Goal: Task Accomplishment & Management: Complete application form

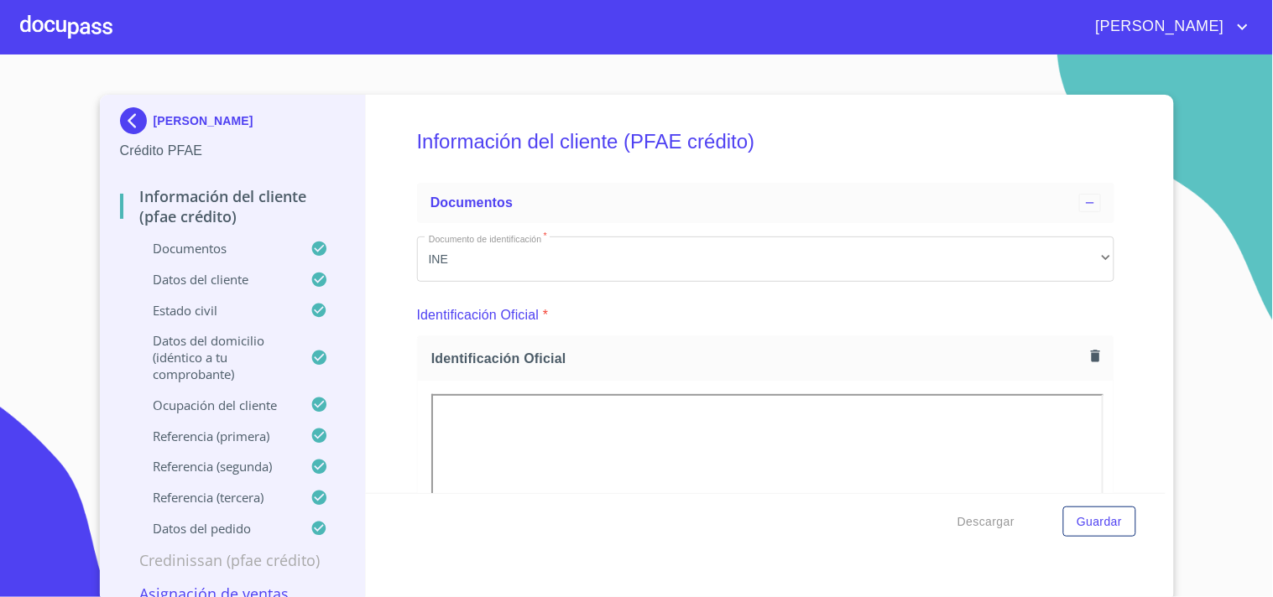
scroll to position [261, 0]
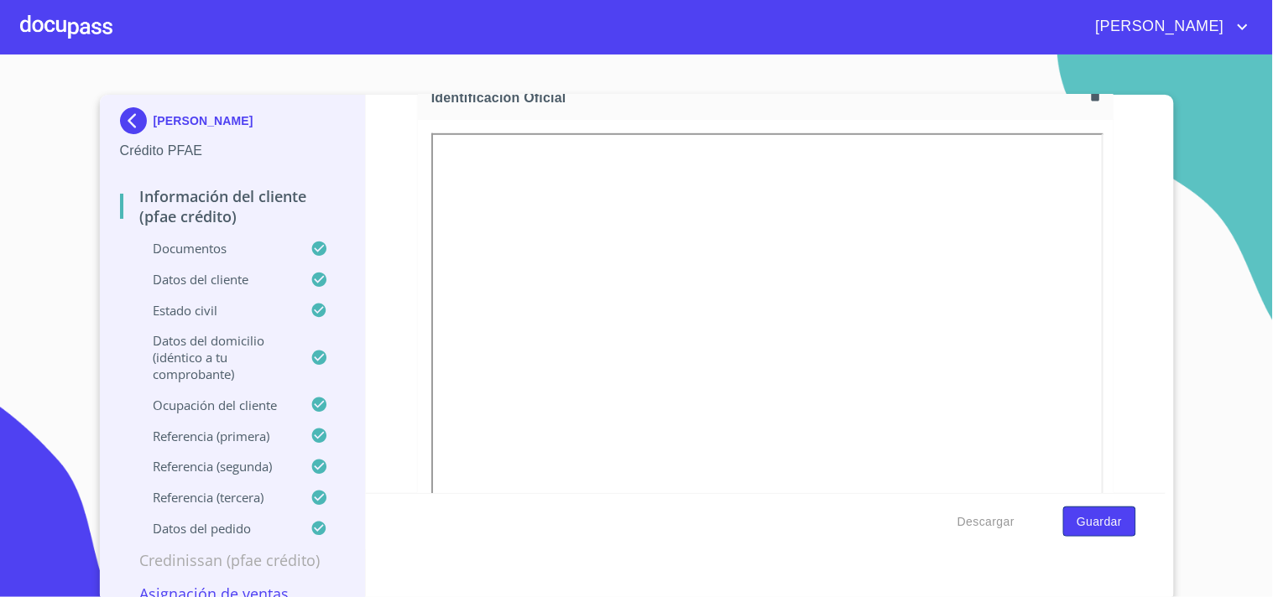
click at [1086, 532] on button "Guardar" at bounding box center [1099, 522] width 72 height 31
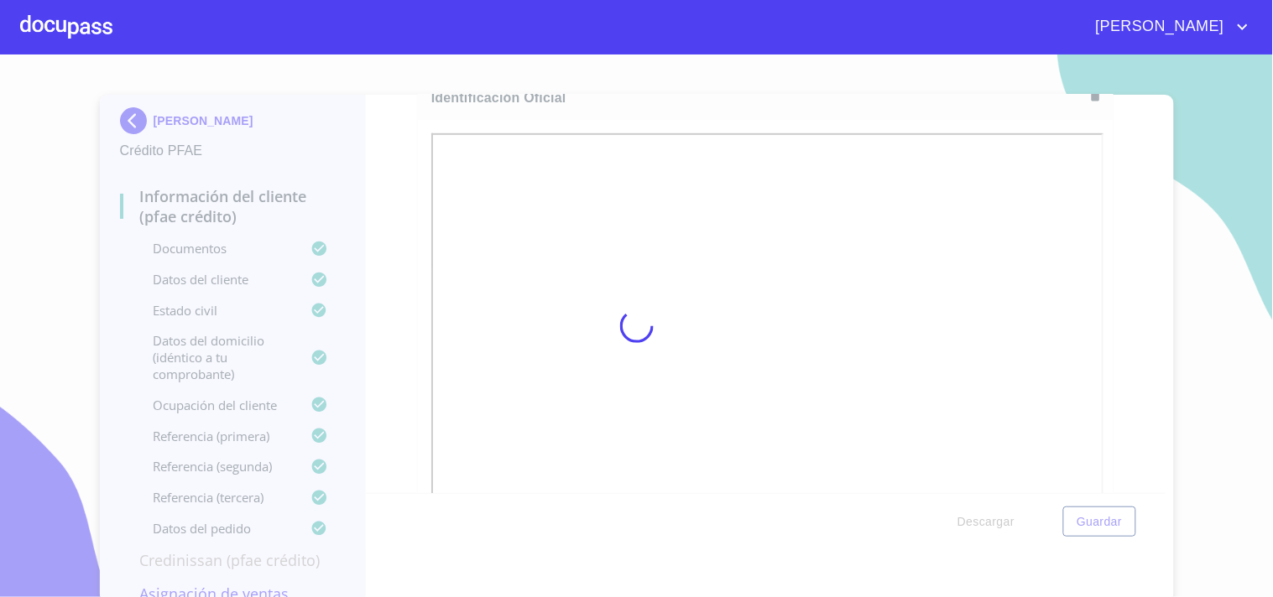
click at [53, 29] on div at bounding box center [66, 27] width 92 height 54
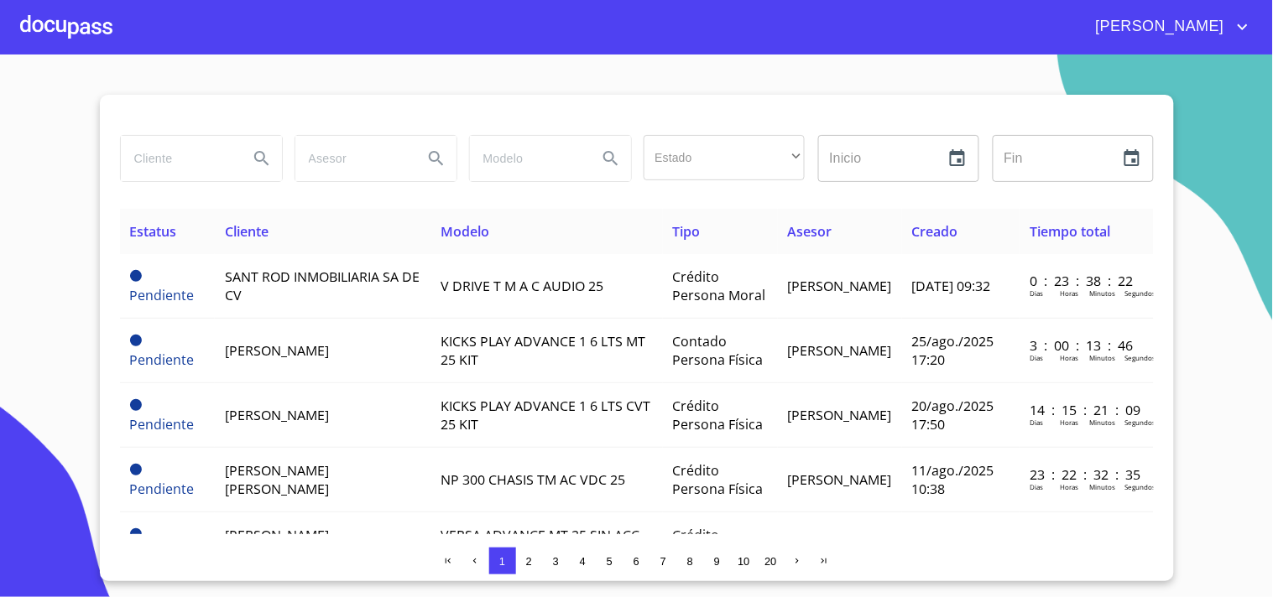
click at [212, 160] on input "search" at bounding box center [178, 158] width 114 height 45
type input "f"
type input "la [PERSON_NAME]"
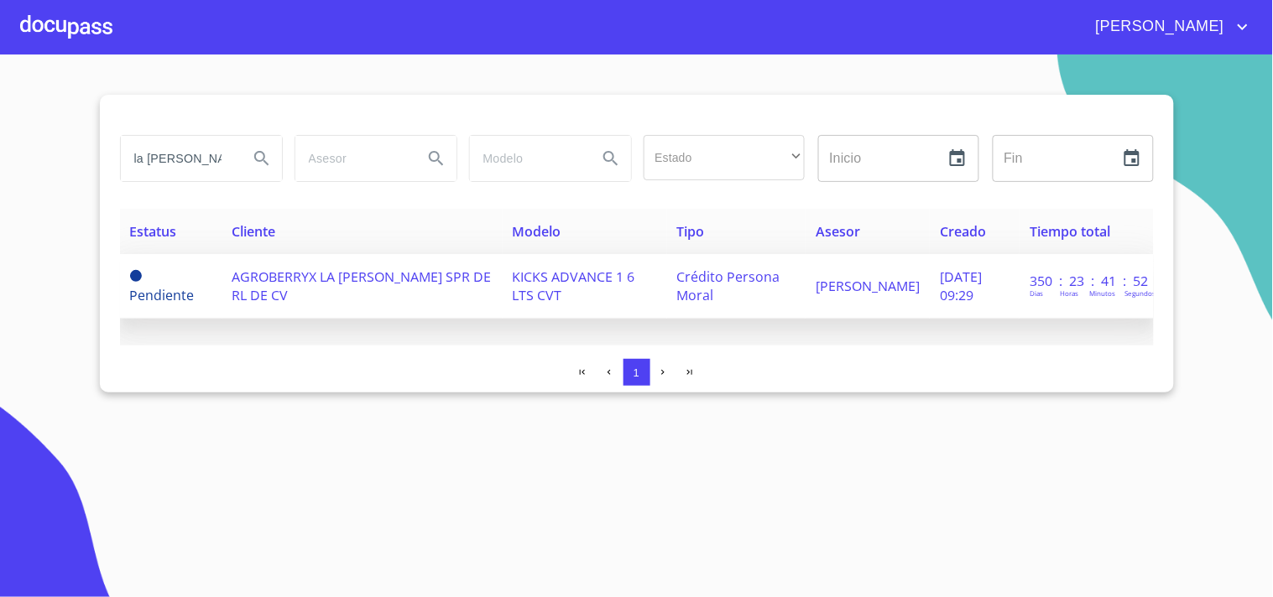
click at [513, 273] on span "KICKS ADVANCE 1 6 LTS CVT" at bounding box center [574, 286] width 122 height 37
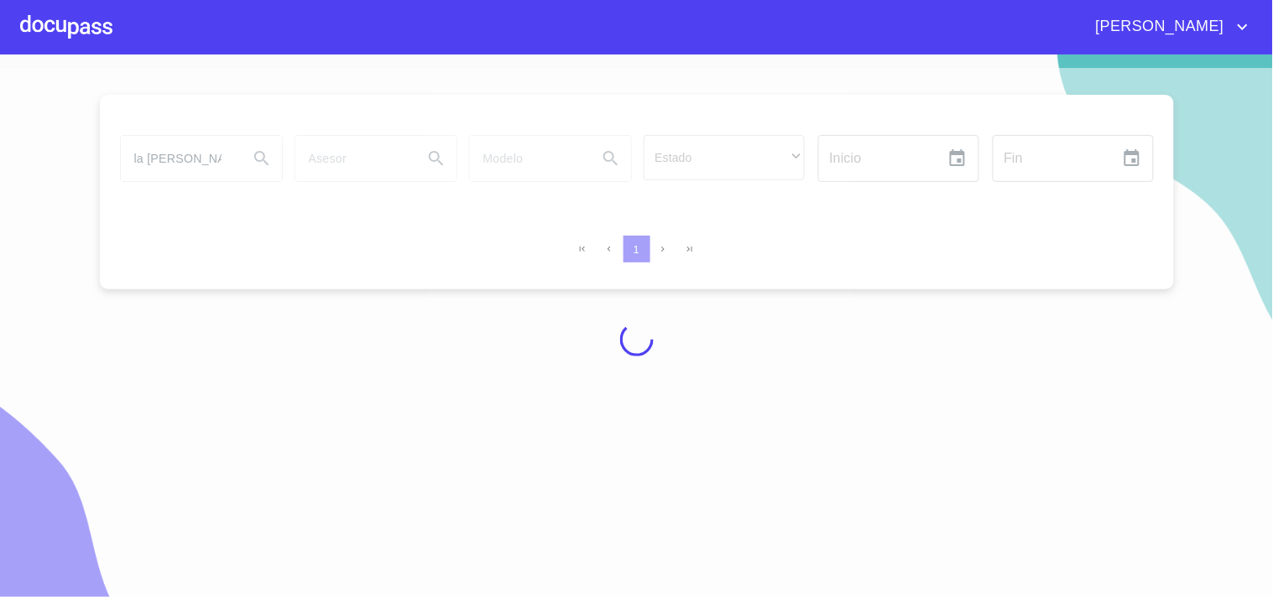
click at [188, 153] on div at bounding box center [636, 339] width 1273 height 543
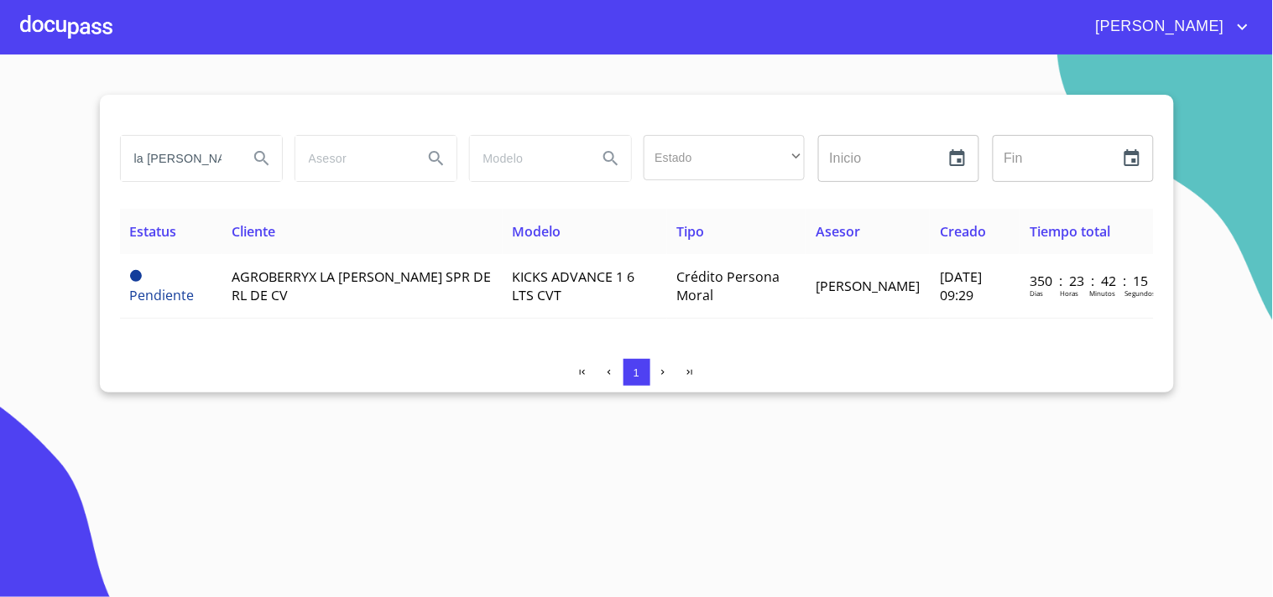
click at [179, 164] on input "la [PERSON_NAME]" at bounding box center [178, 158] width 114 height 45
type input "l"
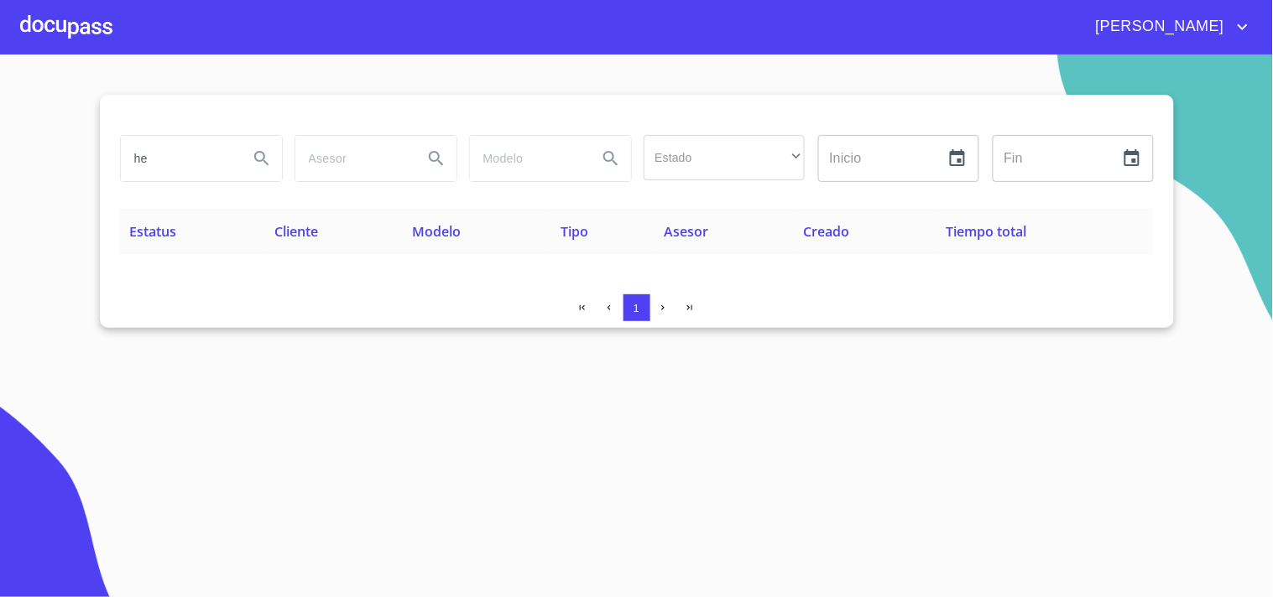
type input "h"
type input "[PERSON_NAME]"
click at [261, 155] on icon "Search" at bounding box center [262, 158] width 20 height 20
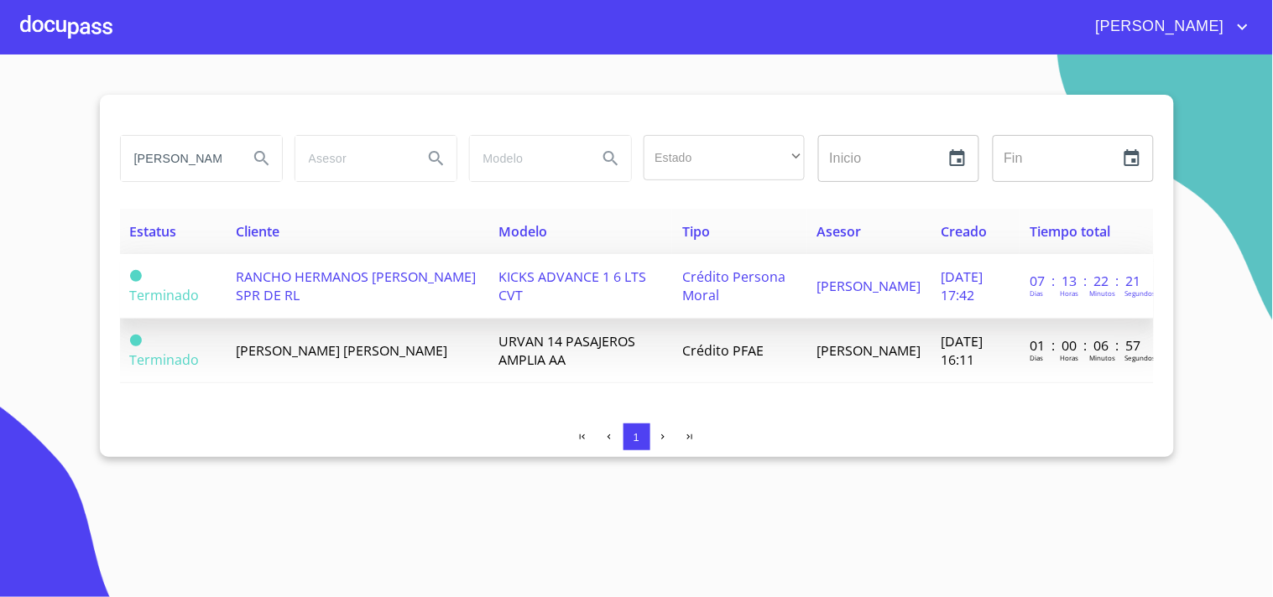
click at [363, 291] on td "RANCHO HERMANOS [PERSON_NAME] SPR DE RL" at bounding box center [357, 286] width 263 height 65
